Goal: Task Accomplishment & Management: Complete application form

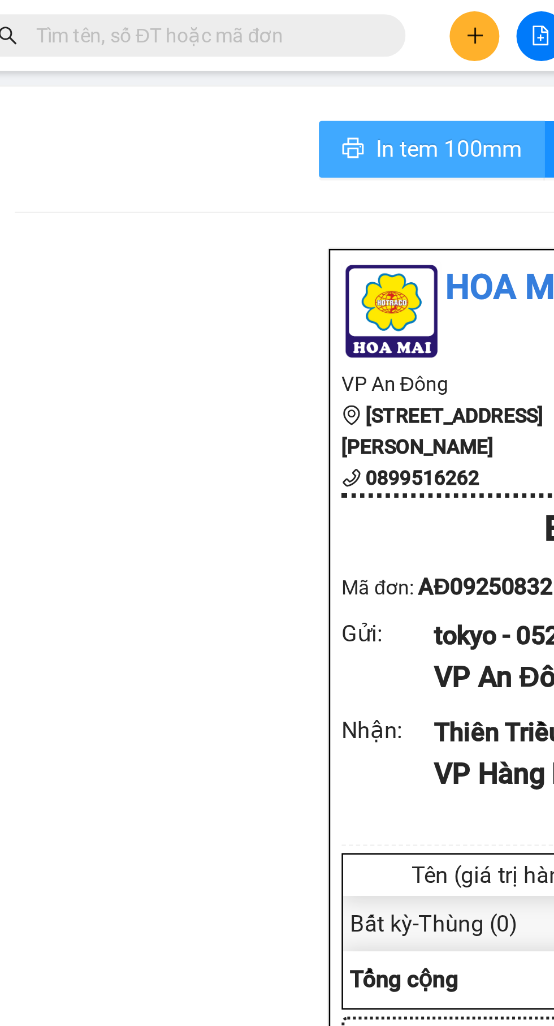
click at [236, 48] on button "In tem 100mm" at bounding box center [220, 59] width 90 height 23
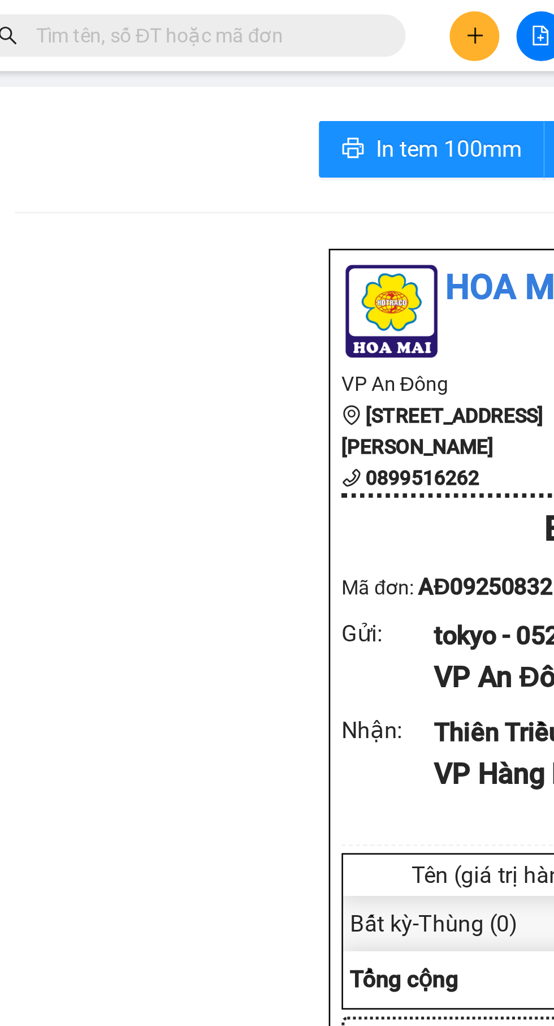
click at [232, 13] on button at bounding box center [237, 15] width 20 height 20
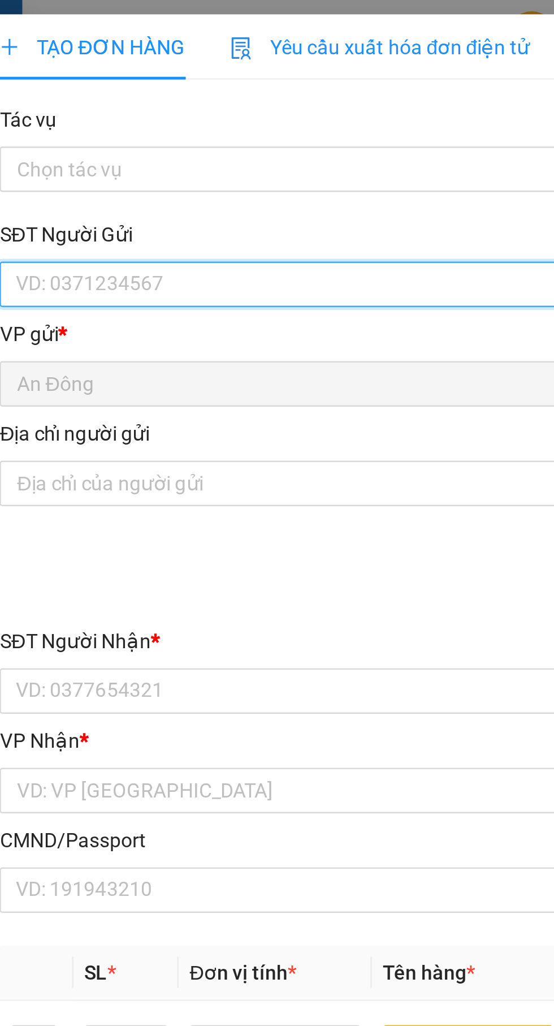
click at [192, 113] on input "SĐT Người Gửi" at bounding box center [150, 113] width 250 height 18
type input "0348287775"
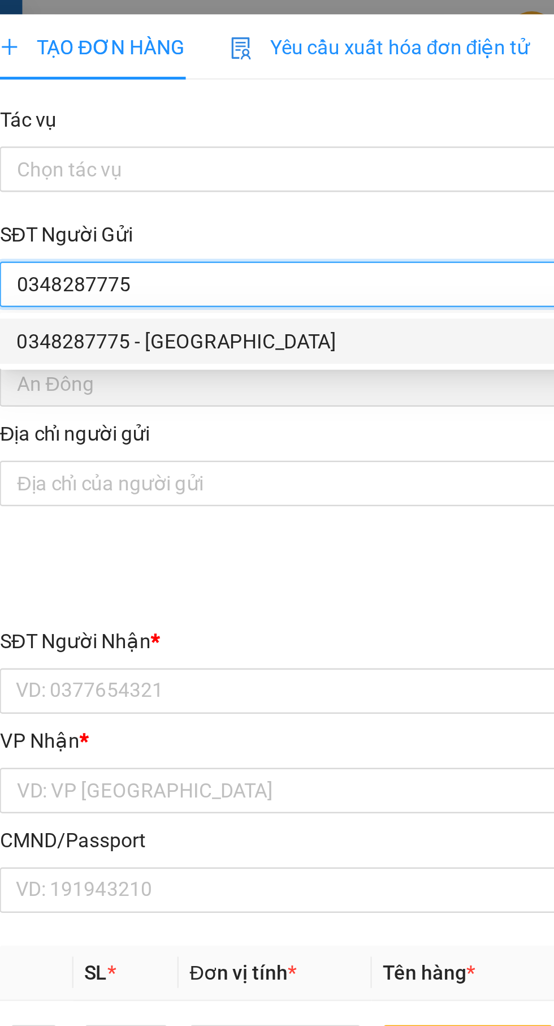
click at [170, 140] on div "0348287775 - [GEOGRAPHIC_DATA]" at bounding box center [150, 136] width 236 height 12
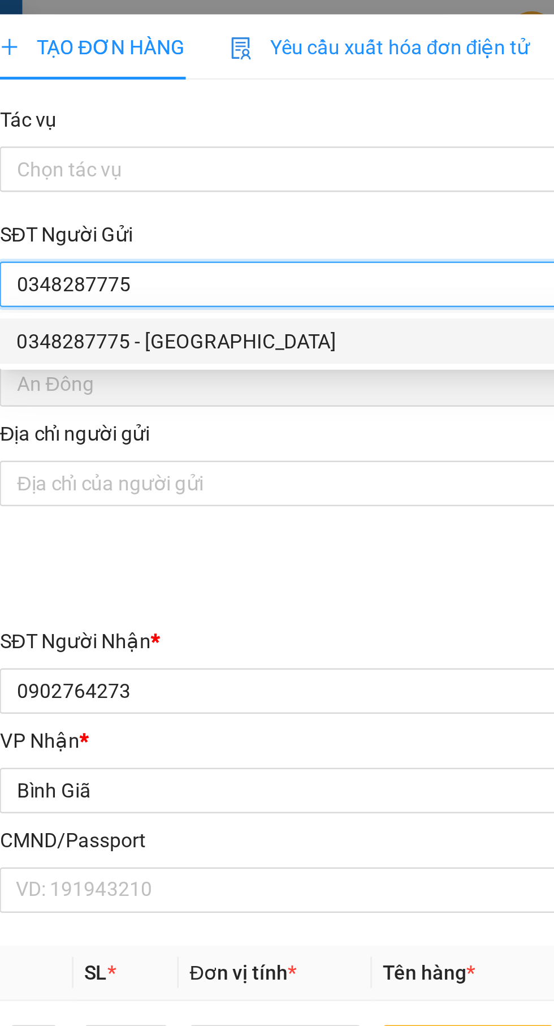
type input "[GEOGRAPHIC_DATA]"
type input "0902764273"
type input "hương"
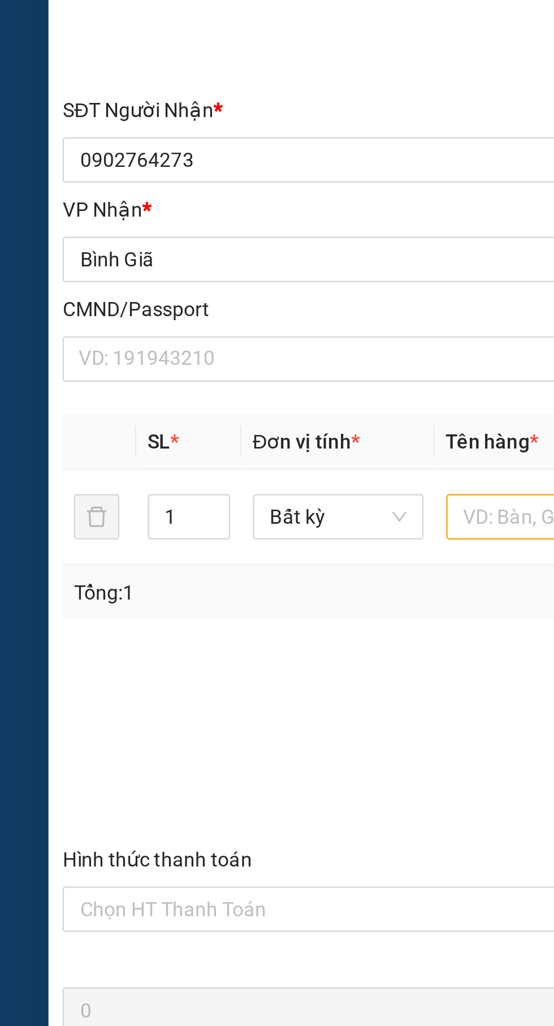
type input "0348287775"
click at [85, 412] on icon "up" at bounding box center [85, 413] width 4 height 4
type input "2"
click at [193, 411] on input "text" at bounding box center [212, 417] width 68 height 18
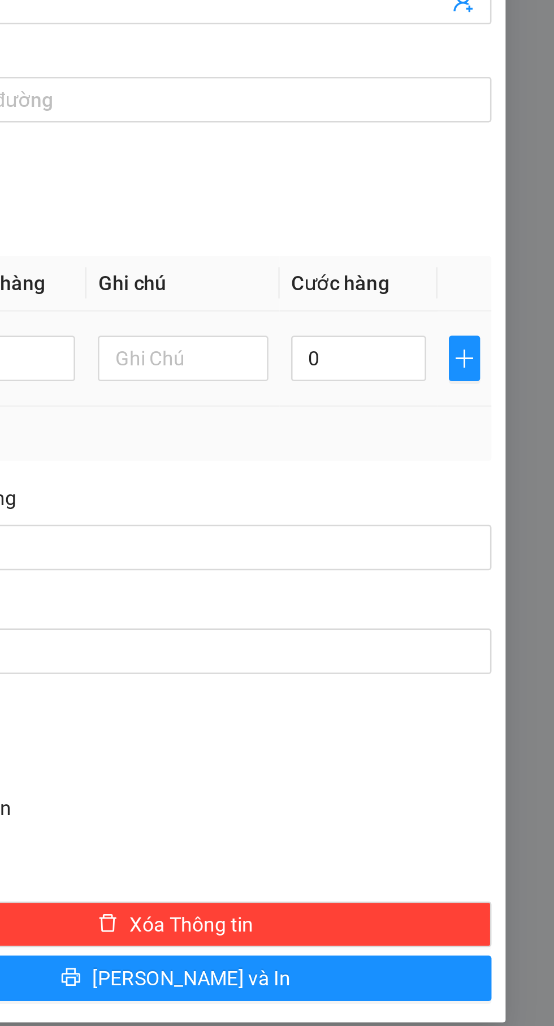
type input "Thùng bánh pía"
click at [491, 419] on input "0" at bounding box center [477, 417] width 54 height 18
type input "6"
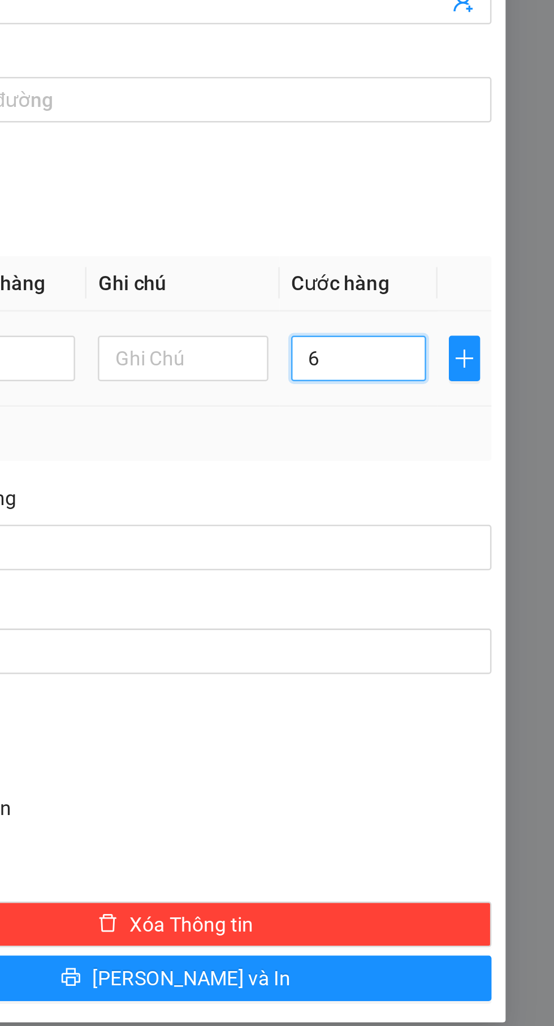
type input "60"
click at [507, 468] on div "Ghi chú đơn hàng" at bounding box center [403, 474] width 251 height 17
type input "60.000"
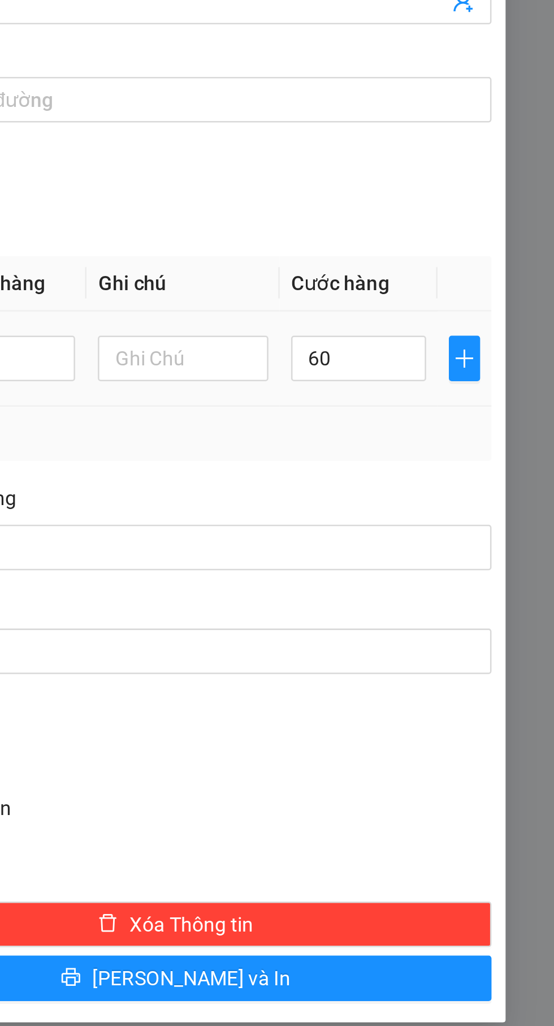
type input "60.000"
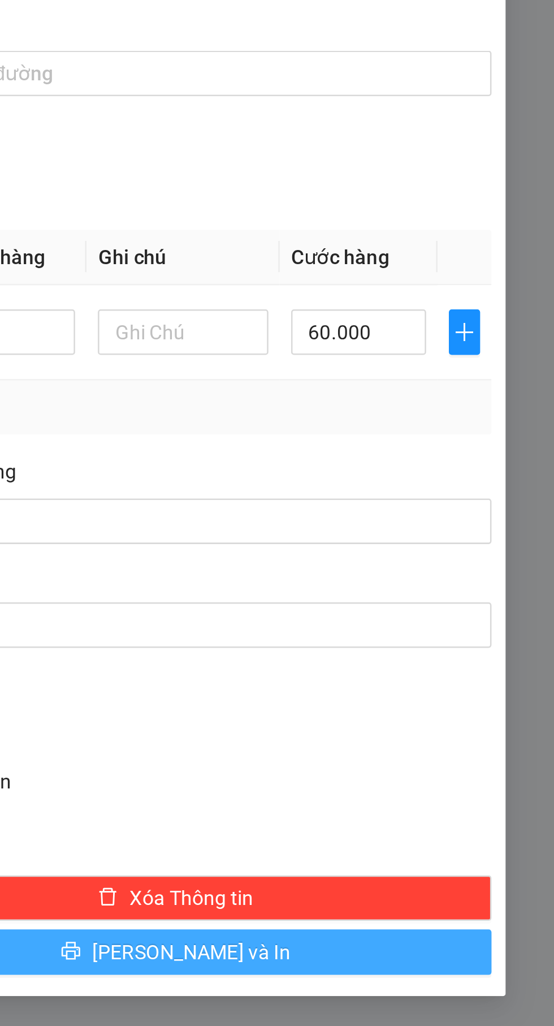
click at [377, 663] on button "[PERSON_NAME] và In" at bounding box center [403, 664] width 251 height 18
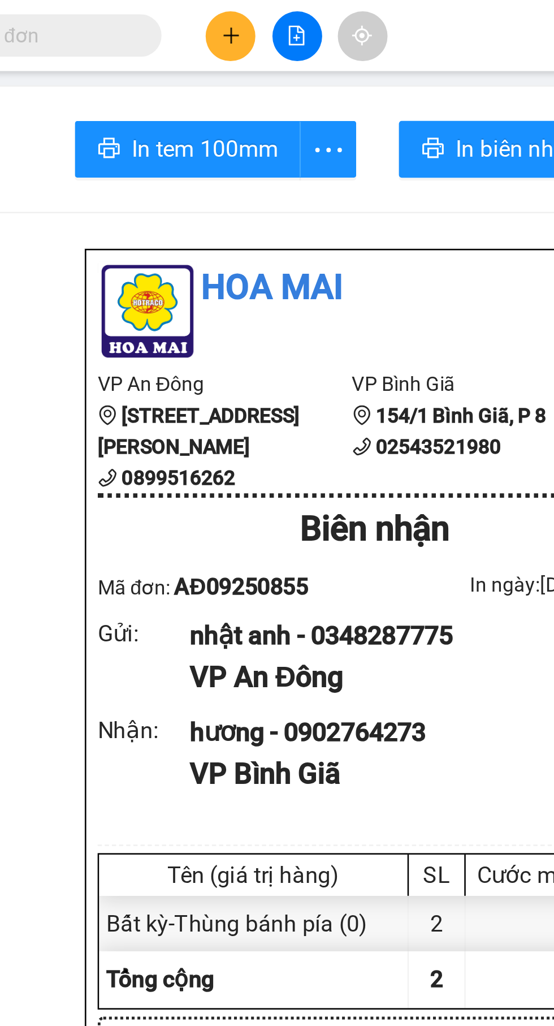
click at [234, 20] on button at bounding box center [237, 15] width 20 height 20
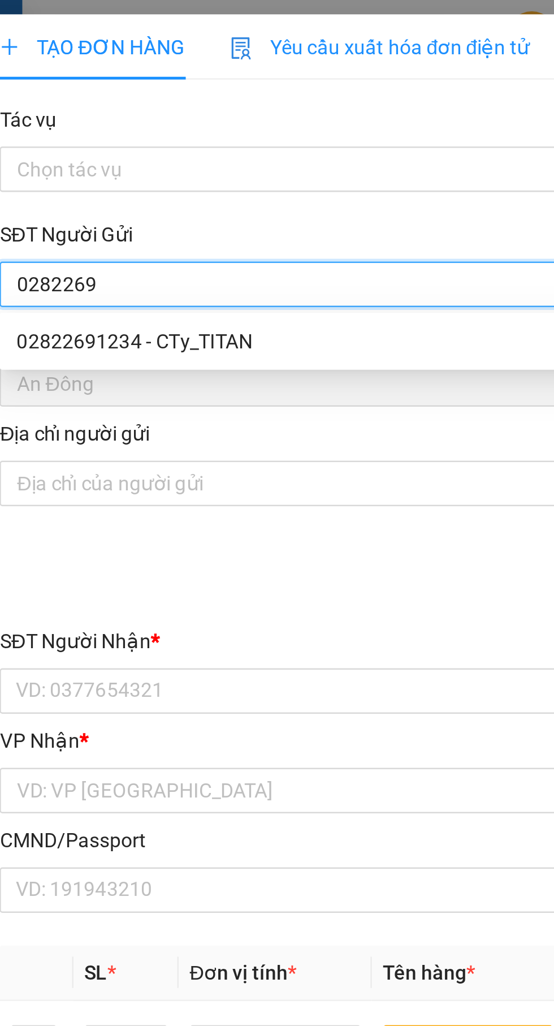
click at [173, 133] on div "02822691234 - CTy_TITAN" at bounding box center [150, 136] width 236 height 12
type input "02822691234"
type input "CTy_TITAN"
type input "079099028389"
type input "0908523764"
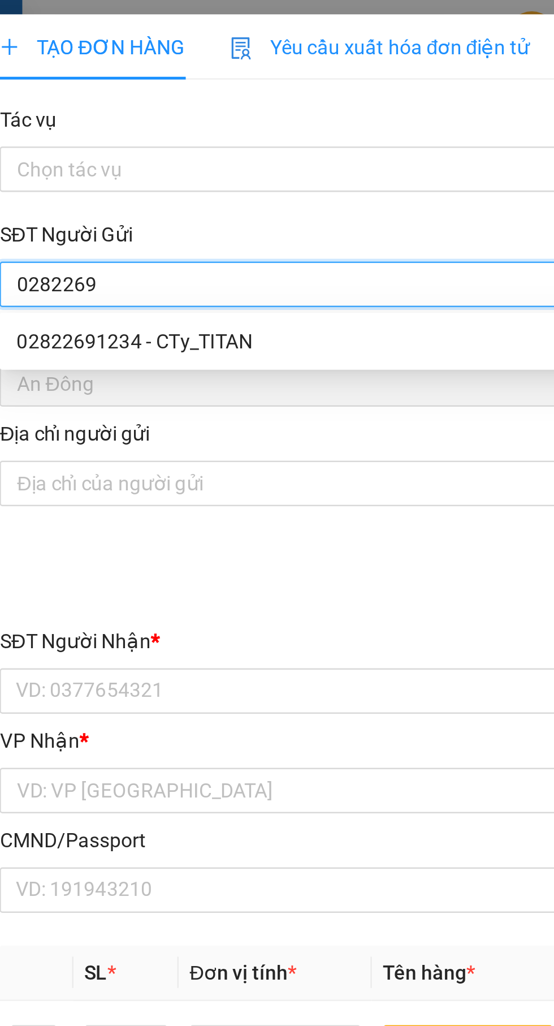
type input "LONG"
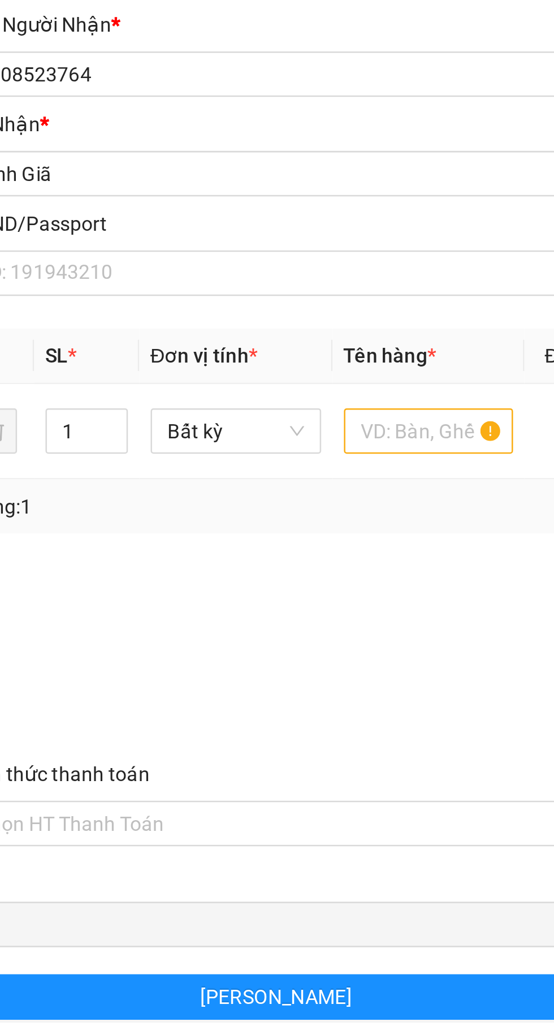
type input "02822691234"
click at [218, 416] on input "text" at bounding box center [212, 417] width 68 height 18
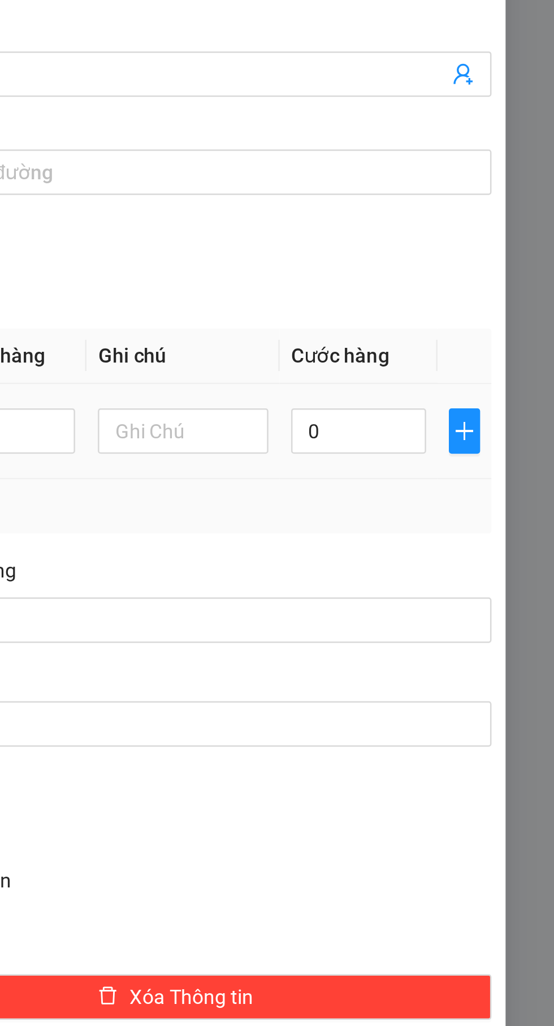
type input "Hộp"
click at [485, 416] on input "0" at bounding box center [477, 417] width 54 height 18
type input "3"
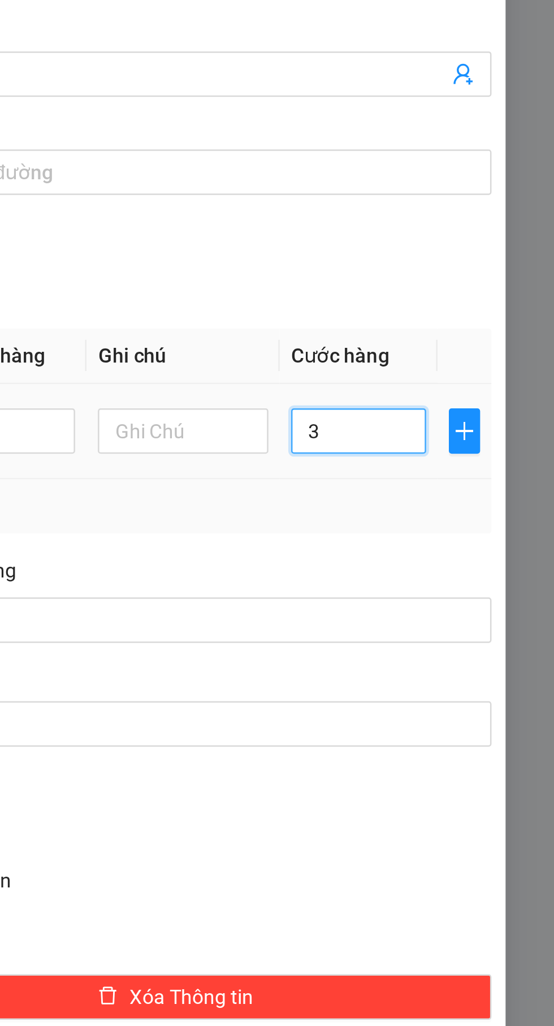
type input "30"
click at [503, 455] on div "Tổng: 1" at bounding box center [277, 446] width 504 height 21
type input "30.000"
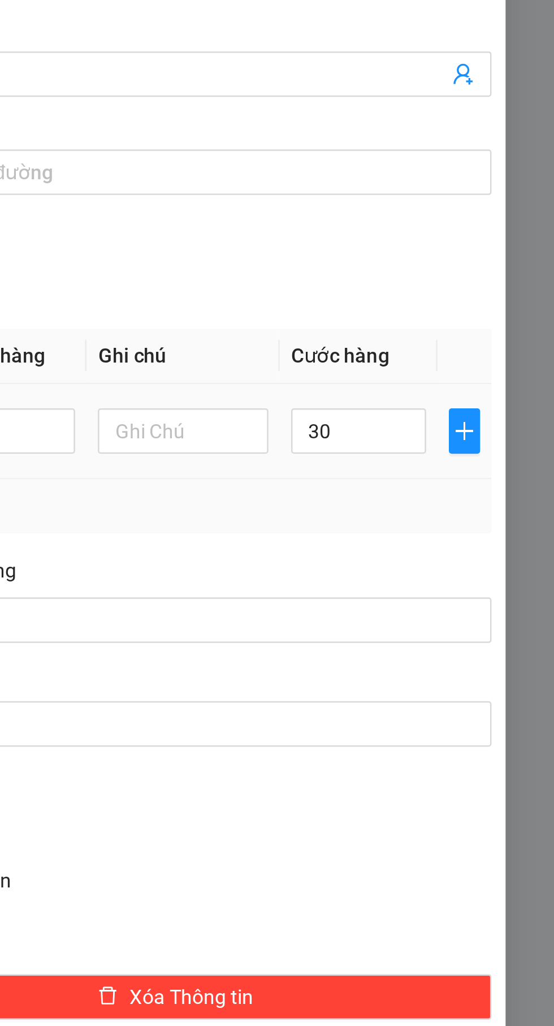
type input "30.000"
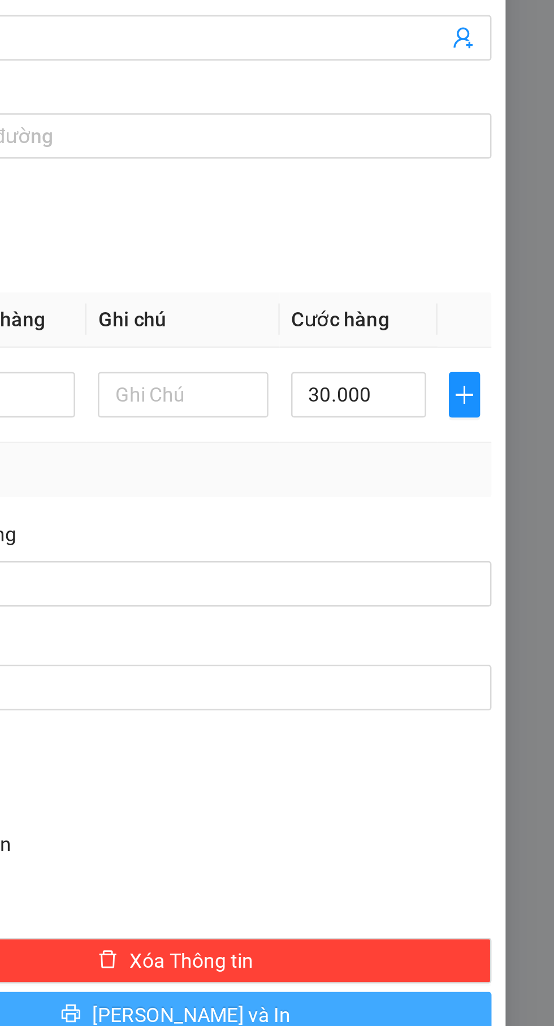
click at [374, 664] on button "[PERSON_NAME] và In" at bounding box center [403, 664] width 251 height 18
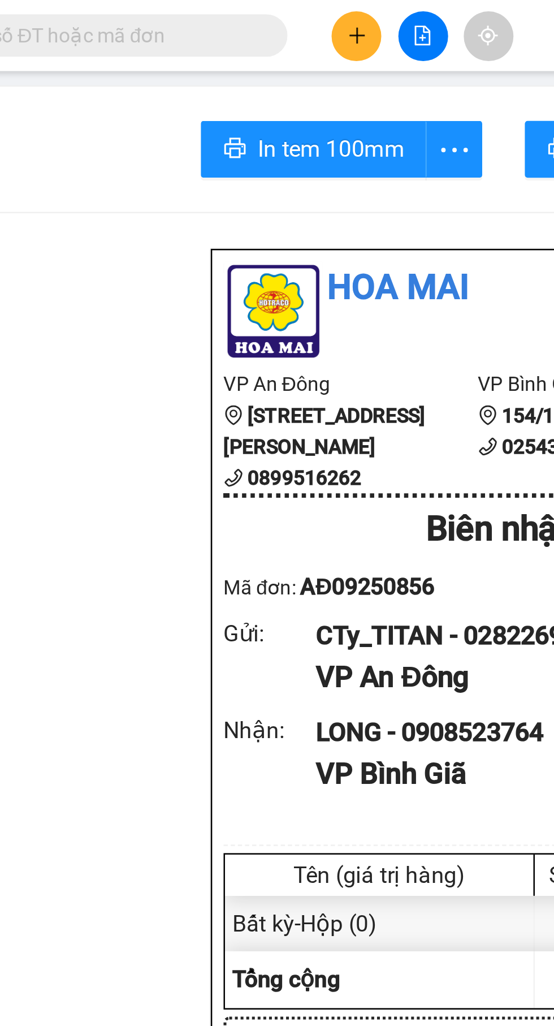
click at [236, 14] on icon "plus" at bounding box center [237, 14] width 6 height 1
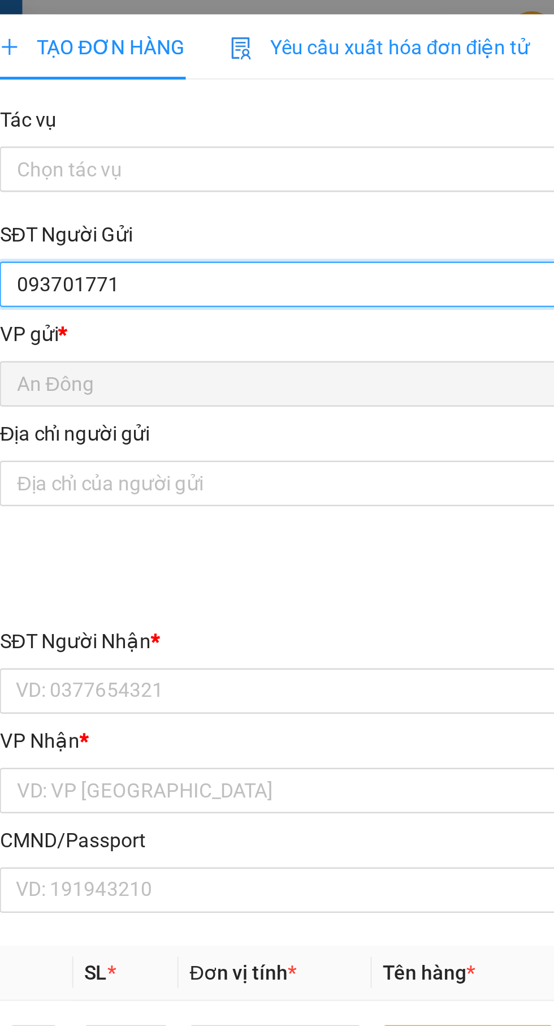
type input "0937017717"
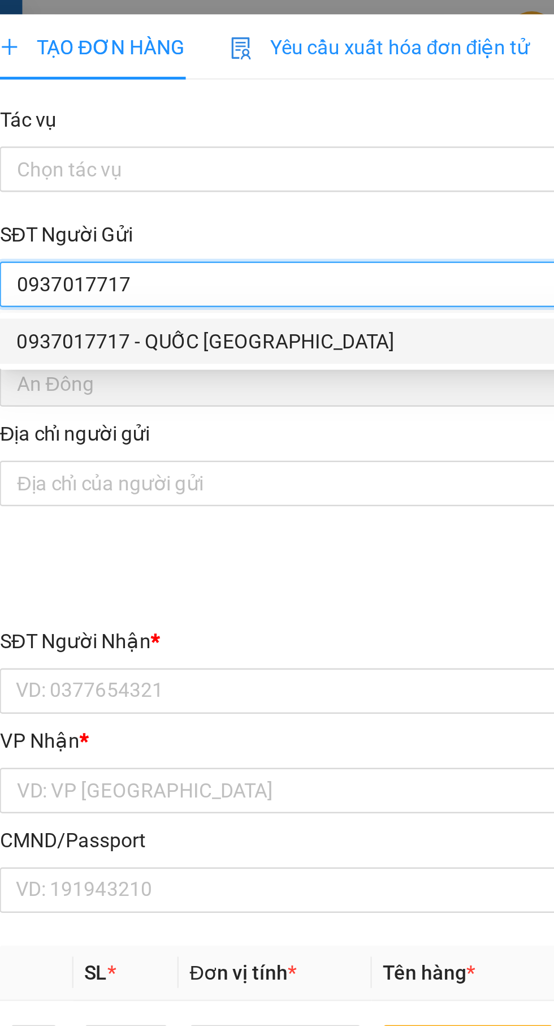
click at [147, 136] on div "0937017717 - QUỐC [GEOGRAPHIC_DATA]" at bounding box center [150, 136] width 236 height 12
type input "QUỐC ANH"
type input "0949109860"
type input "thanh"
type input "ÔNG [PERSON_NAME]"
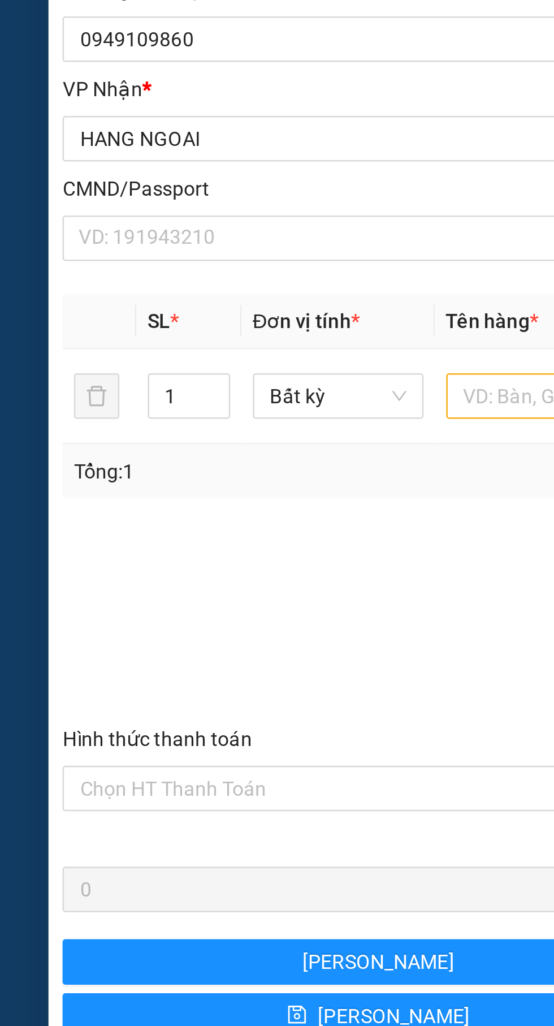
type input "0937017717"
click at [203, 420] on input "text" at bounding box center [212, 417] width 68 height 18
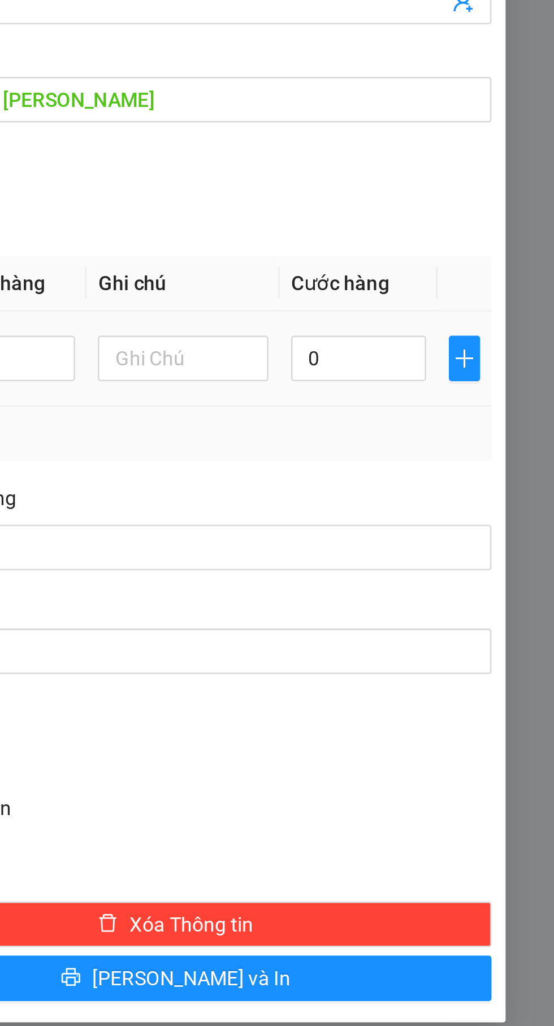
type input "Thùng đèn"
click at [477, 421] on input "0" at bounding box center [477, 417] width 54 height 18
type input "8"
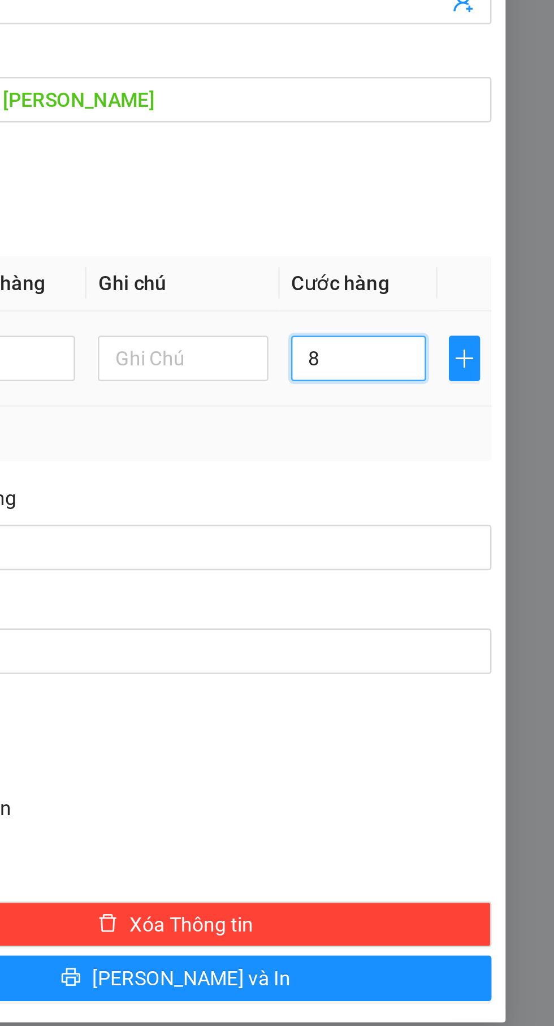
type input "80"
click at [509, 453] on div "Tổng: 1" at bounding box center [277, 446] width 504 height 21
type input "80.000"
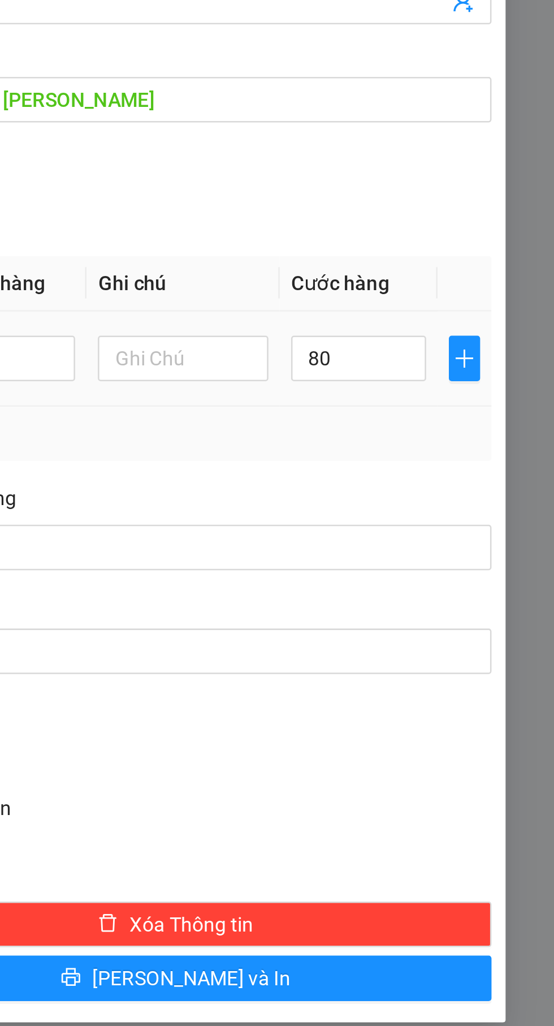
type input "80.000"
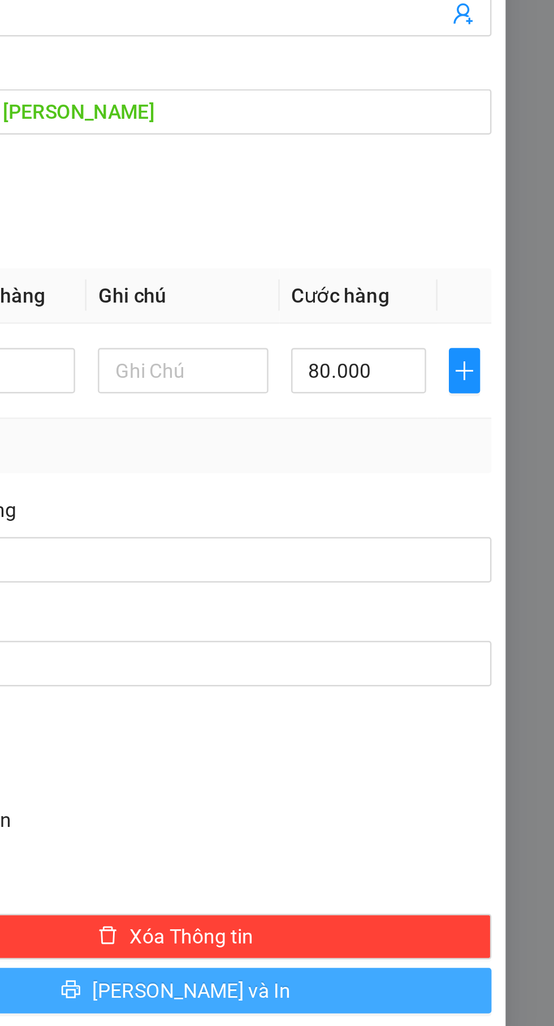
click at [352, 669] on button "[PERSON_NAME] và In" at bounding box center [403, 664] width 251 height 18
